Goal: Task Accomplishment & Management: Use online tool/utility

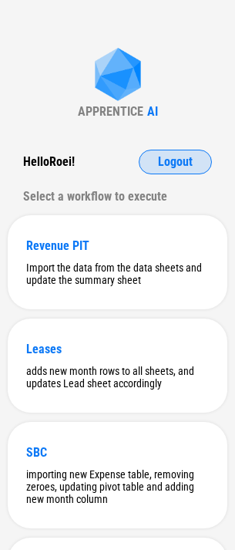
click at [152, 162] on button "Logout" at bounding box center [175, 162] width 73 height 25
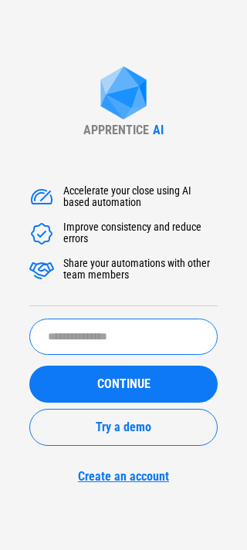
click at [67, 333] on input "text" at bounding box center [123, 337] width 188 height 36
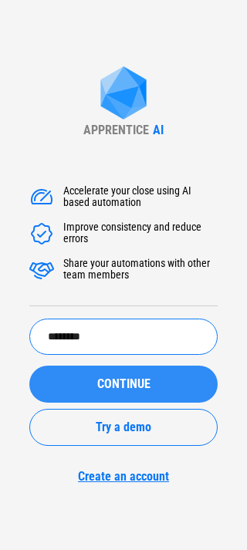
type input "********"
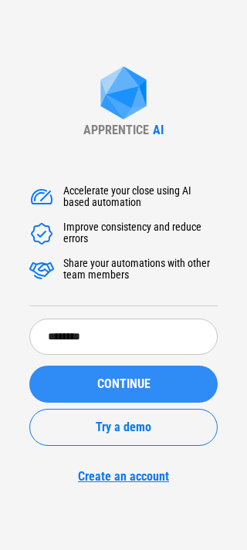
click at [129, 383] on span "CONTINUE" at bounding box center [123, 384] width 53 height 12
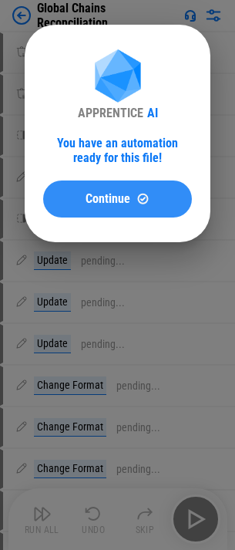
click at [96, 211] on button "Continue" at bounding box center [117, 199] width 149 height 37
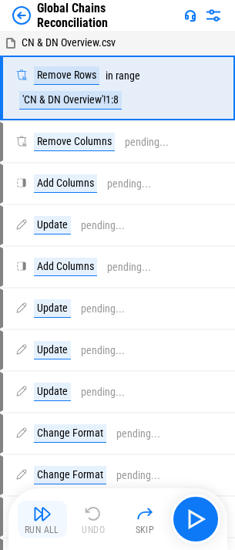
click at [35, 514] on img "button" at bounding box center [42, 514] width 19 height 19
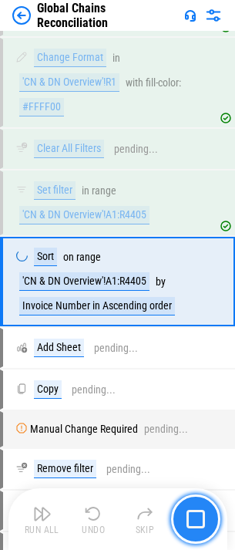
scroll to position [1035, 0]
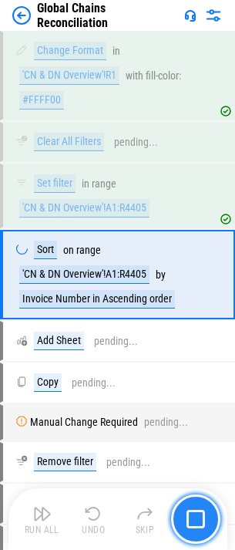
click at [187, 511] on img "button" at bounding box center [196, 519] width 19 height 19
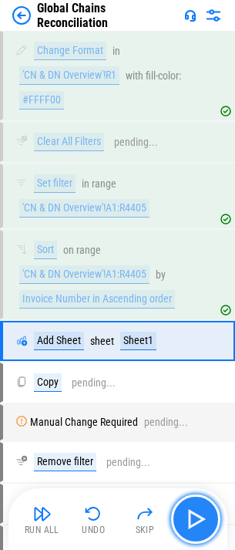
click at [194, 518] on img "button" at bounding box center [196, 519] width 25 height 25
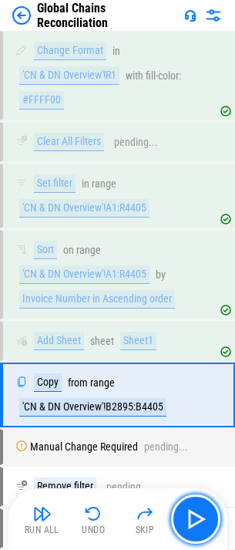
click at [194, 519] on img "button" at bounding box center [196, 519] width 25 height 25
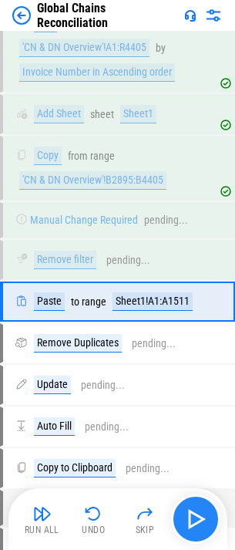
scroll to position [1290, 0]
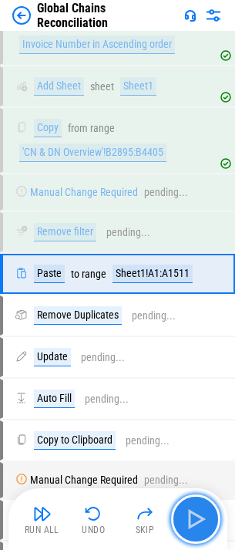
click at [197, 512] on img "button" at bounding box center [196, 519] width 25 height 25
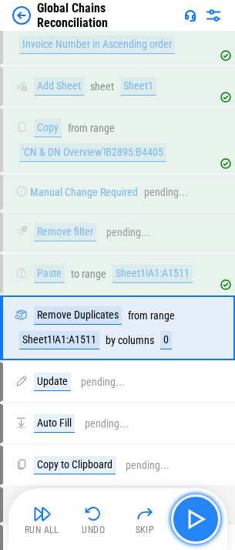
click at [191, 517] on img "button" at bounding box center [196, 519] width 25 height 25
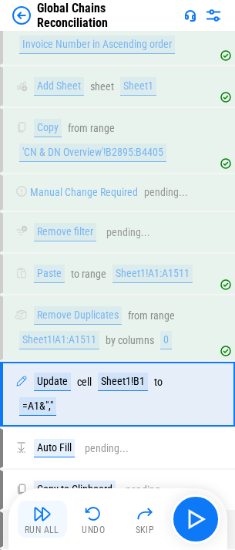
click at [61, 513] on button "Run All" at bounding box center [42, 519] width 49 height 37
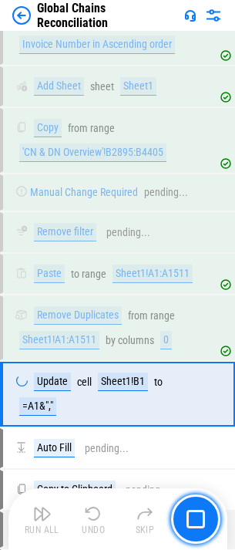
click at [61, 513] on div "Run All Undo Skip" at bounding box center [120, 518] width 204 height 49
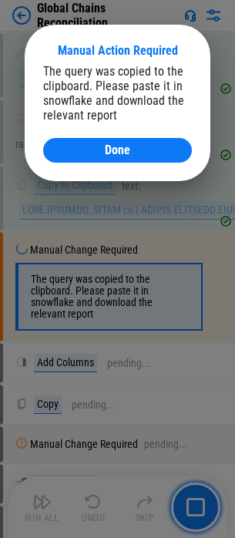
scroll to position [1637, 0]
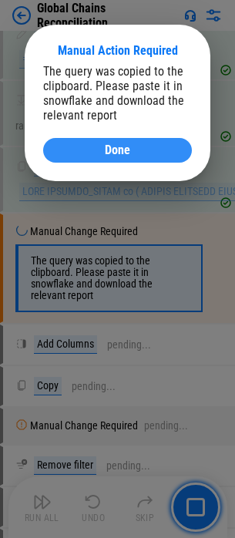
click at [157, 145] on div "Done" at bounding box center [118, 150] width 112 height 12
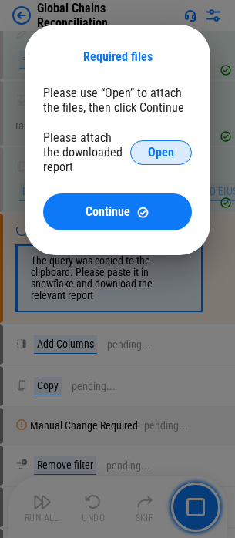
click at [162, 149] on span "Open" at bounding box center [161, 153] width 26 height 12
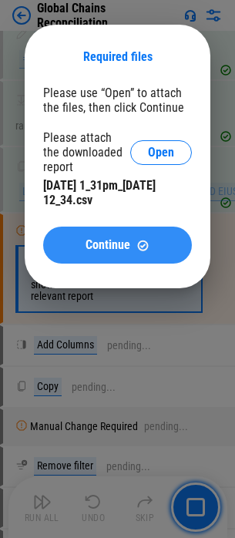
click at [105, 255] on button "Continue" at bounding box center [117, 245] width 149 height 37
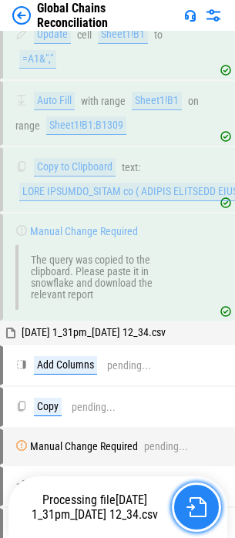
click at [193, 516] on img "button" at bounding box center [197, 508] width 20 height 20
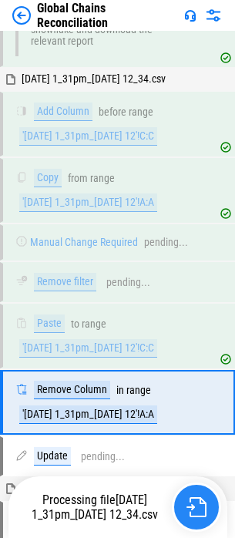
scroll to position [2026, 0]
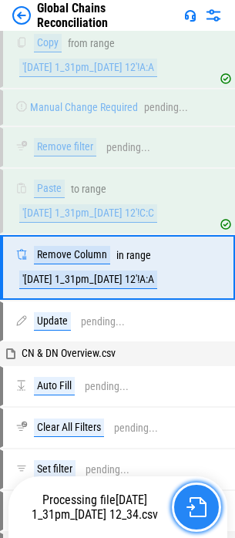
click at [197, 498] on img "button" at bounding box center [197, 508] width 20 height 20
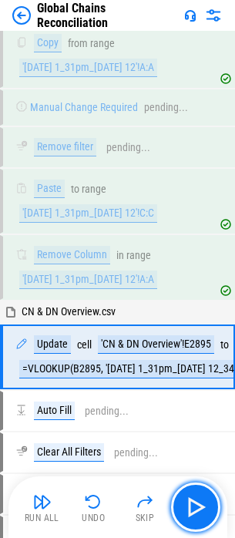
click at [201, 499] on img "button" at bounding box center [196, 507] width 25 height 25
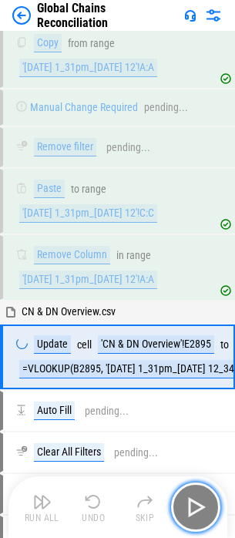
click at [194, 509] on img "button" at bounding box center [196, 507] width 25 height 25
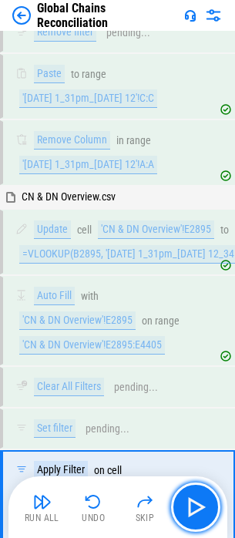
scroll to position [2341, 0]
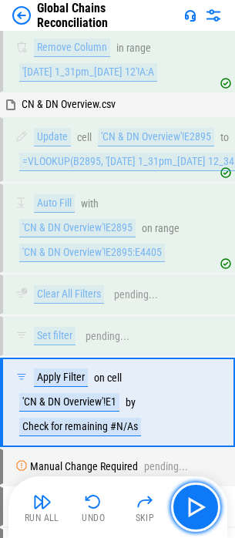
click at [194, 509] on img "button" at bounding box center [196, 507] width 25 height 25
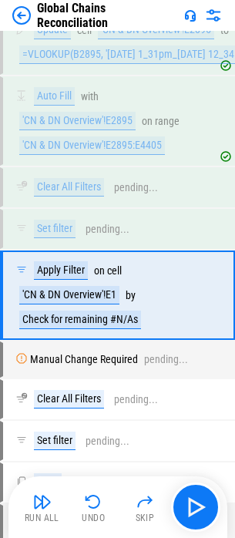
click at [194, 509] on div "Run All Undo Skip" at bounding box center [120, 507] width 204 height 49
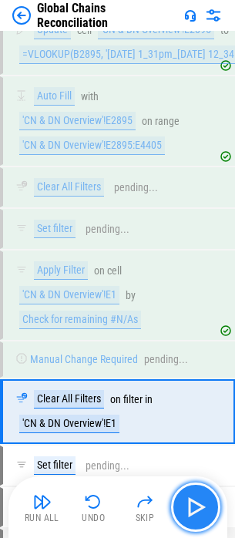
click at [193, 506] on img "button" at bounding box center [196, 507] width 25 height 25
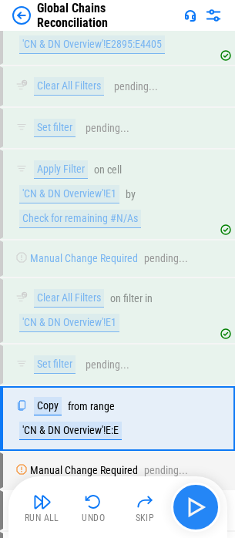
scroll to position [2594, 0]
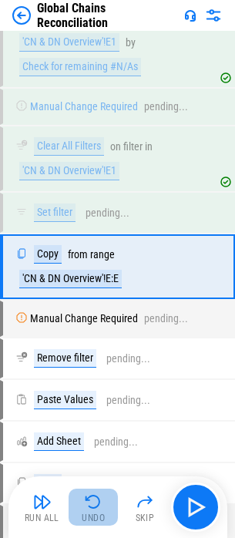
click at [92, 511] on button "Undo" at bounding box center [93, 507] width 49 height 37
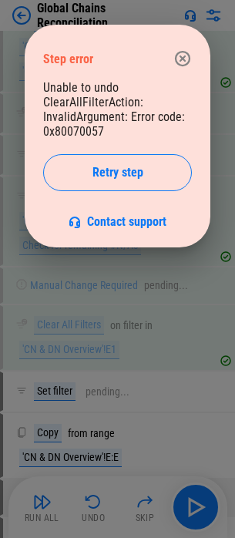
scroll to position [2439, 0]
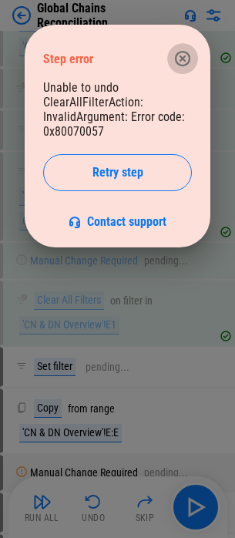
click at [173, 64] on button "button" at bounding box center [182, 58] width 31 height 31
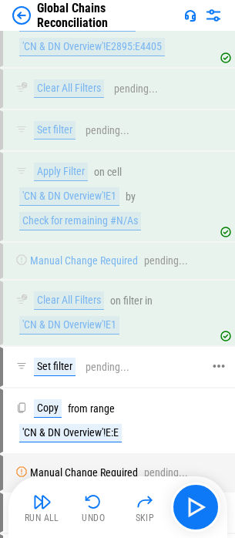
scroll to position [2362, 0]
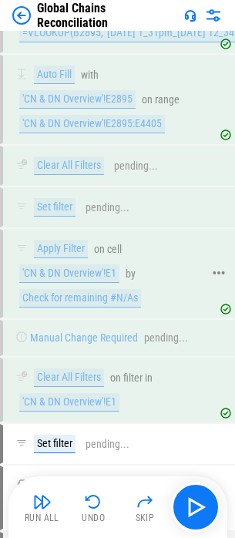
click at [45, 256] on div "Apply Filter" at bounding box center [61, 249] width 54 height 19
click at [61, 300] on div "Check for remaining #N/As" at bounding box center [80, 298] width 122 height 19
click at [62, 300] on div "Check for remaining #N/As" at bounding box center [80, 298] width 122 height 19
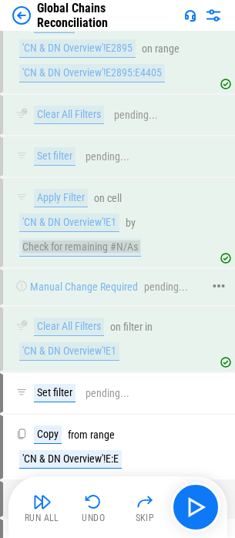
scroll to position [2439, 0]
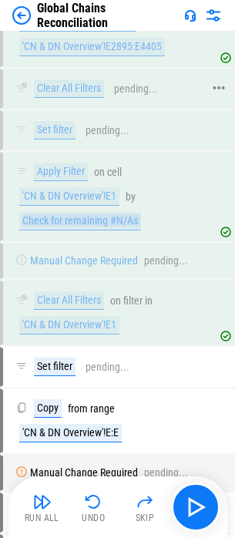
click at [67, 103] on div "Clear All Filters pending..." at bounding box center [110, 88] width 215 height 37
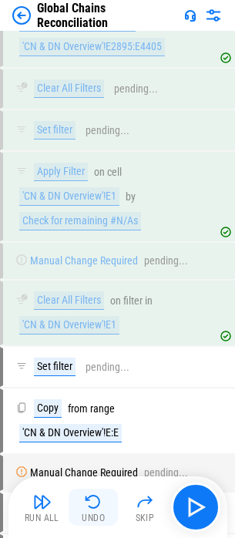
click at [73, 497] on button "Undo" at bounding box center [93, 507] width 49 height 37
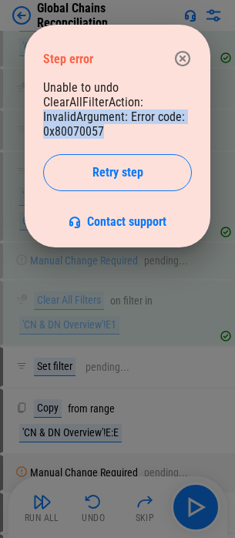
drag, startPoint x: 110, startPoint y: 135, endPoint x: 36, endPoint y: 116, distance: 76.5
click at [36, 116] on div "Step error Unable to undo ClearAllFilterAction: InvalidArgument: Error code: 0x…" at bounding box center [118, 136] width 186 height 223
click at [170, 56] on button "button" at bounding box center [182, 58] width 31 height 31
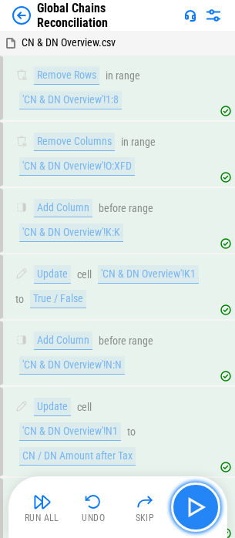
click at [191, 517] on img "button" at bounding box center [196, 507] width 25 height 25
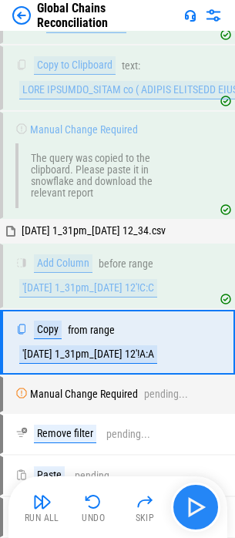
scroll to position [1813, 0]
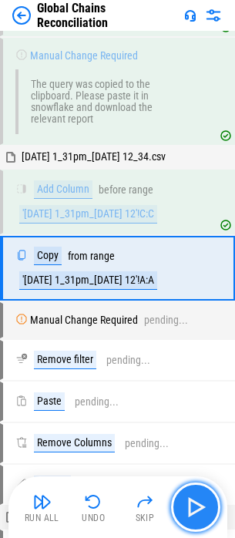
click at [194, 509] on img "button" at bounding box center [196, 507] width 25 height 25
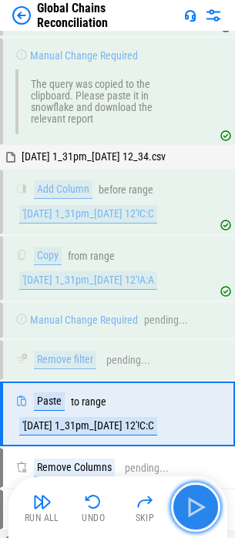
click at [192, 524] on button "button" at bounding box center [195, 507] width 49 height 49
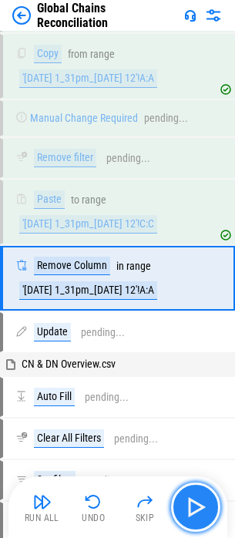
scroll to position [2026, 0]
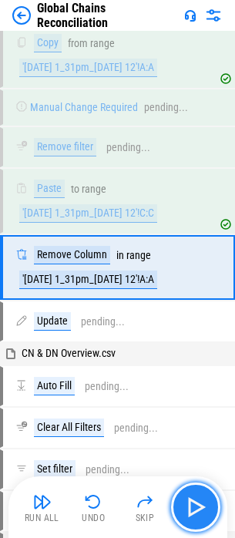
click at [194, 498] on img "button" at bounding box center [196, 507] width 25 height 25
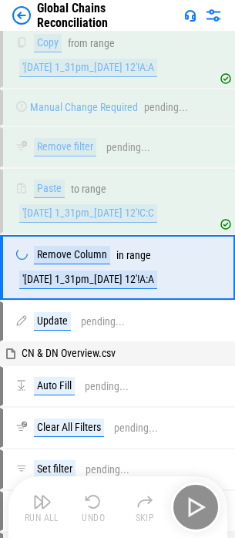
click at [194, 498] on div "Run All Undo Skip" at bounding box center [120, 507] width 204 height 49
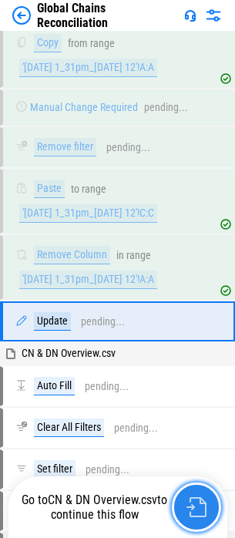
click at [197, 498] on img "button" at bounding box center [197, 508] width 20 height 20
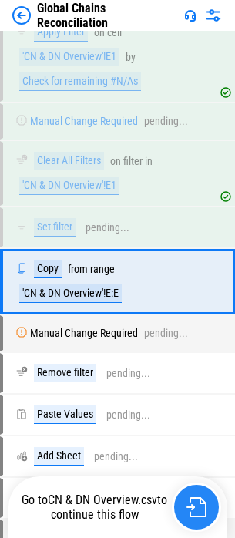
scroll to position [2594, 0]
